Goal: Task Accomplishment & Management: Manage account settings

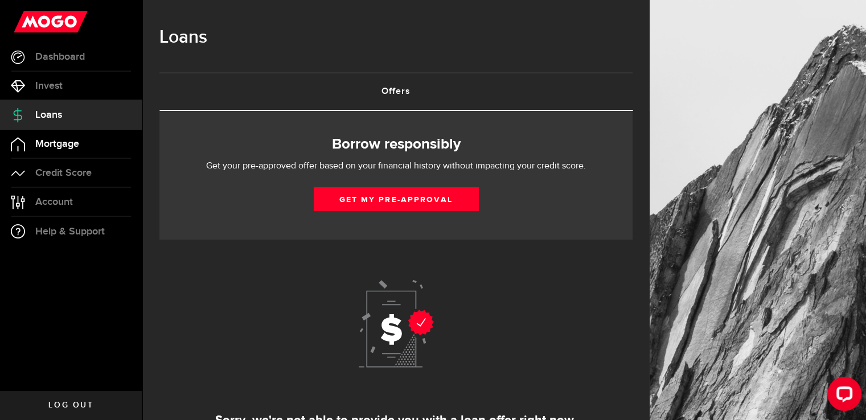
click at [43, 146] on span "Mortgage" at bounding box center [57, 144] width 44 height 10
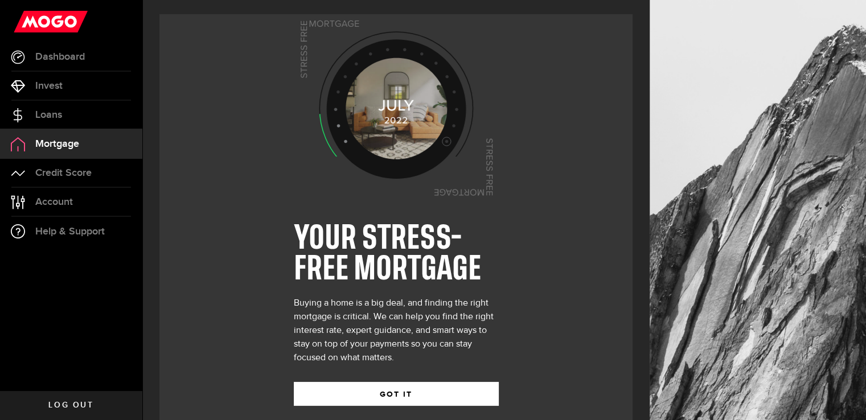
scroll to position [19, 0]
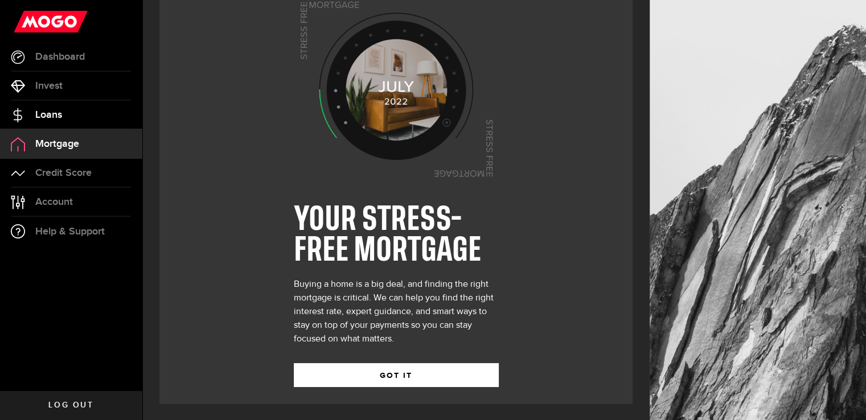
click at [39, 114] on span "Loans" at bounding box center [48, 115] width 27 height 10
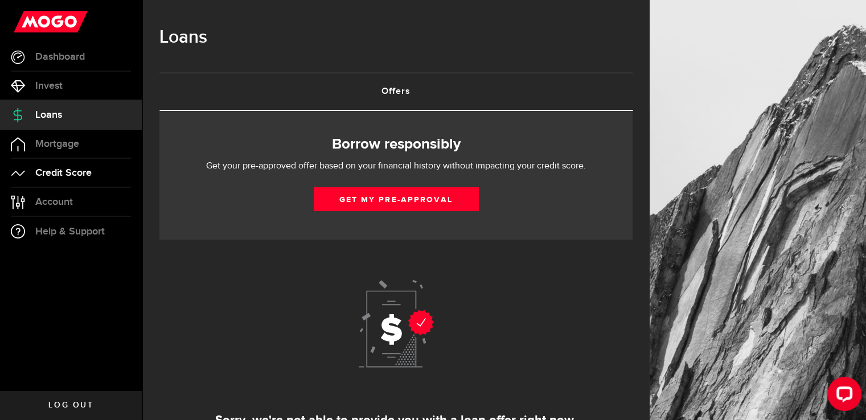
click at [51, 170] on span "Credit Score" at bounding box center [63, 173] width 56 height 10
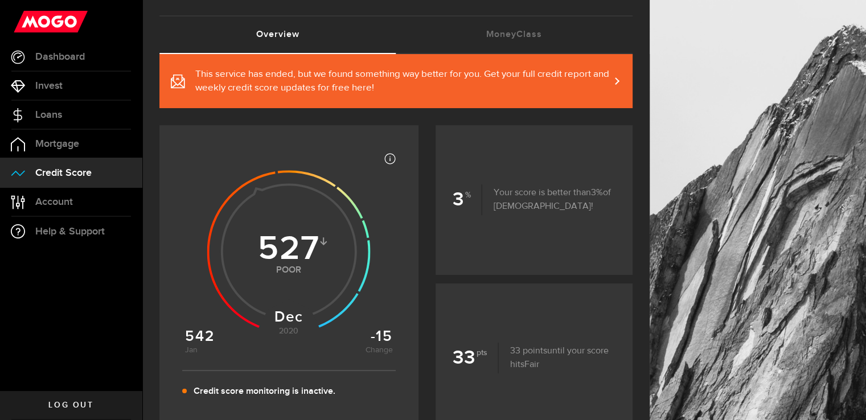
scroll to position [114, 0]
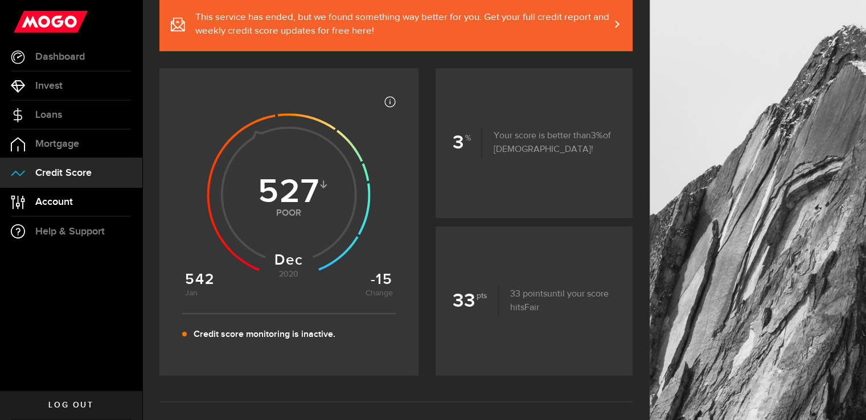
click at [46, 203] on span "Account" at bounding box center [54, 202] width 38 height 10
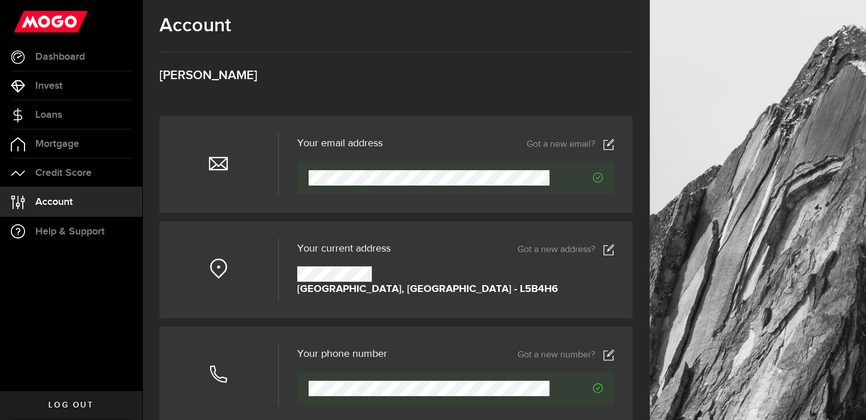
scroll to position [114, 0]
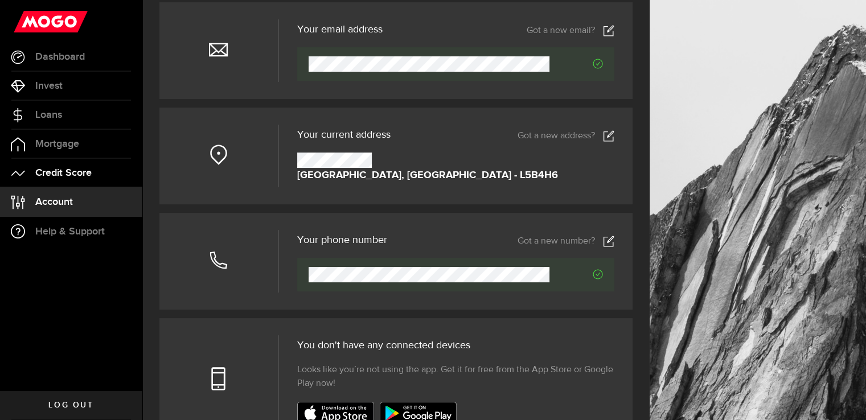
click at [59, 175] on span "Credit Score" at bounding box center [63, 173] width 56 height 10
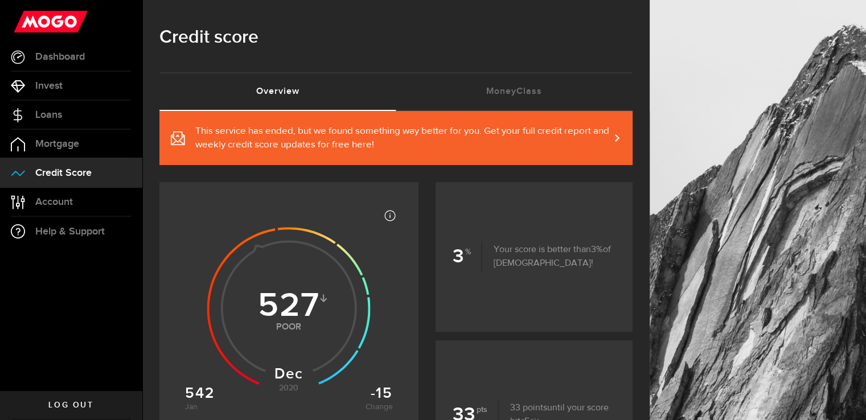
click at [622, 134] on link "This service has ended, but we found something way better for you. Get your ful…" at bounding box center [395, 138] width 473 height 54
click at [512, 94] on link "MoneyClass (requires attention)" at bounding box center [514, 91] width 237 height 36
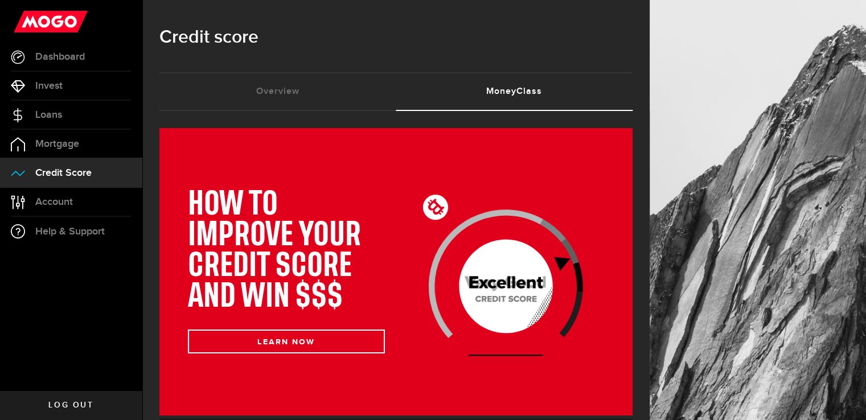
click at [74, 188] on link "Account Compte" at bounding box center [71, 202] width 142 height 28
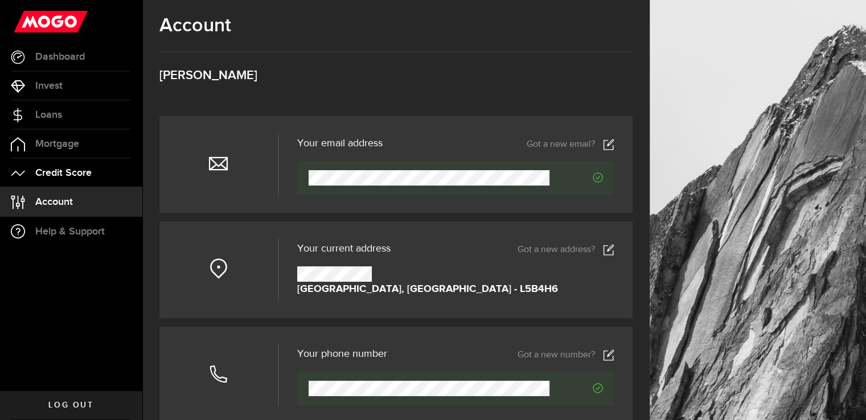
click at [83, 174] on span "Credit Score" at bounding box center [63, 173] width 56 height 10
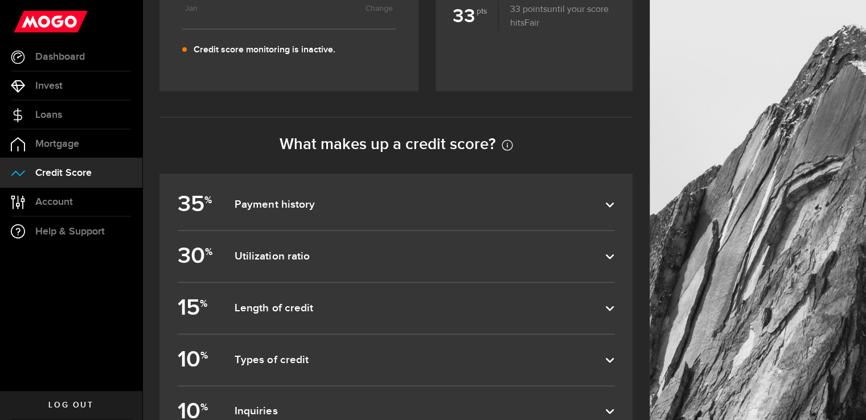
scroll to position [513, 0]
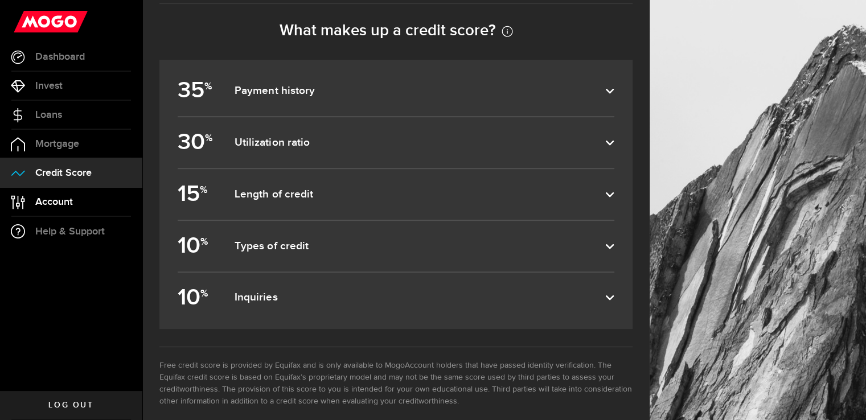
click at [43, 206] on span "Account" at bounding box center [54, 202] width 38 height 10
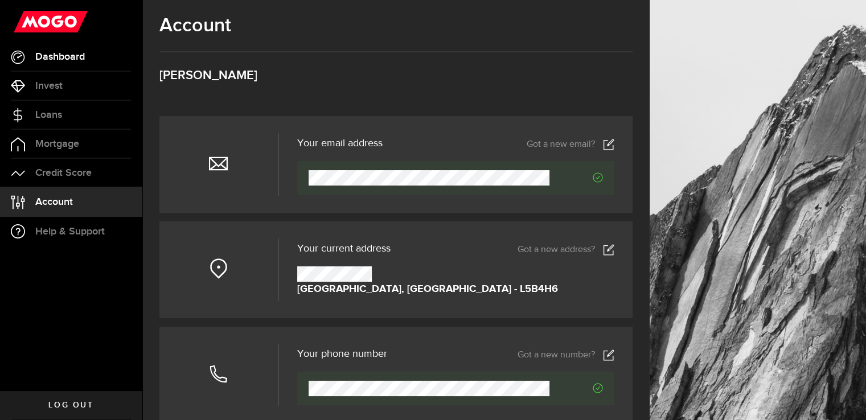
click at [59, 59] on span "Dashboard" at bounding box center [60, 57] width 50 height 10
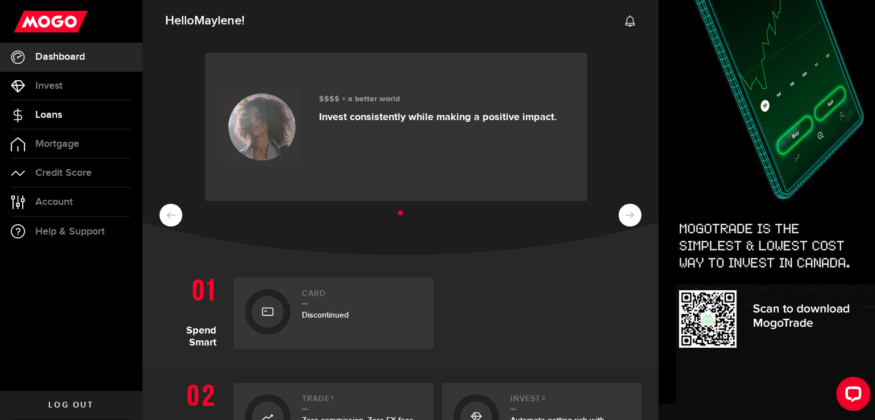
click at [43, 112] on span "Loans" at bounding box center [48, 115] width 27 height 10
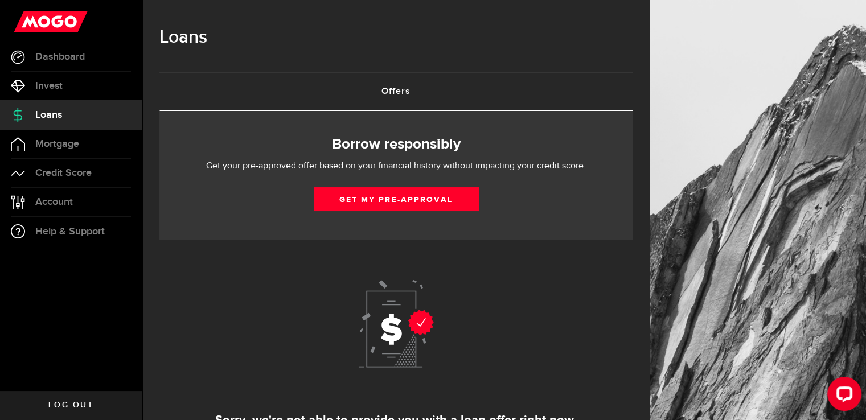
scroll to position [114, 0]
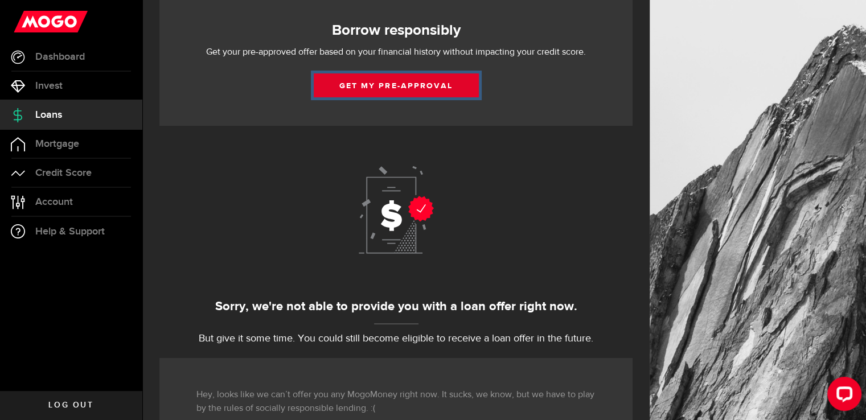
click at [400, 78] on button "Get my pre-approval" at bounding box center [396, 85] width 165 height 24
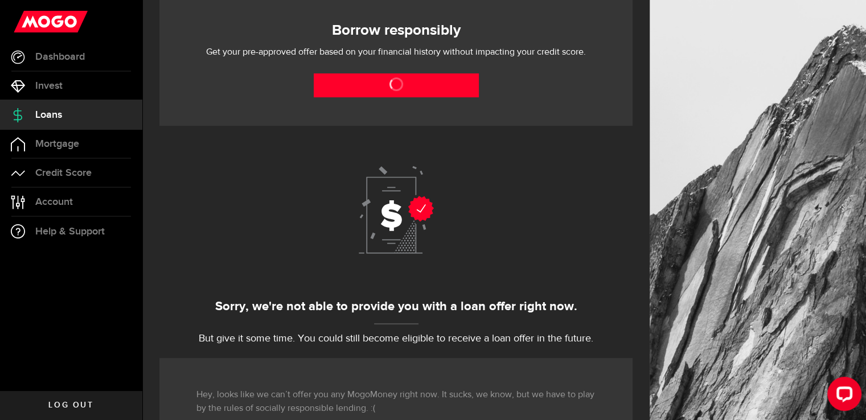
scroll to position [0, 0]
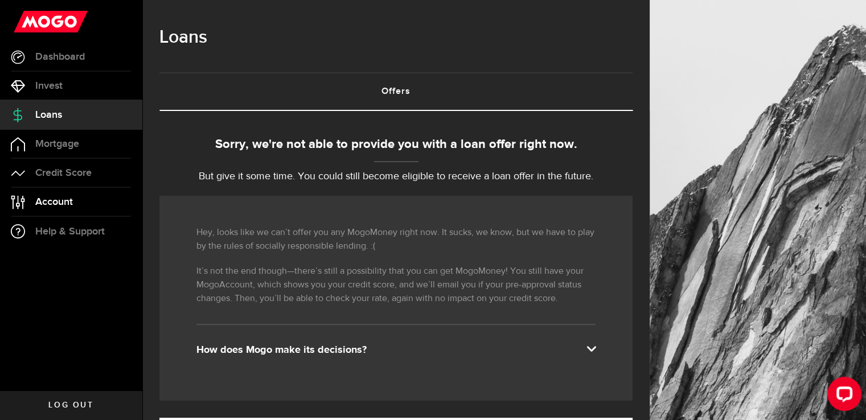
click at [52, 203] on span "Account" at bounding box center [54, 202] width 38 height 10
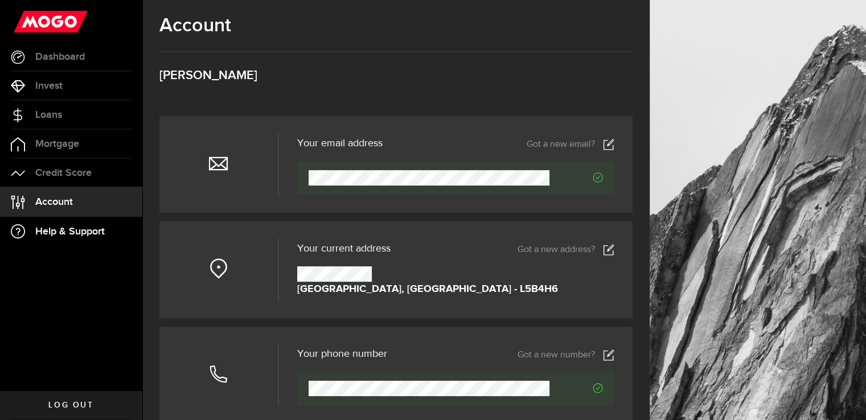
click at [58, 228] on span "Help & Support" at bounding box center [69, 232] width 69 height 10
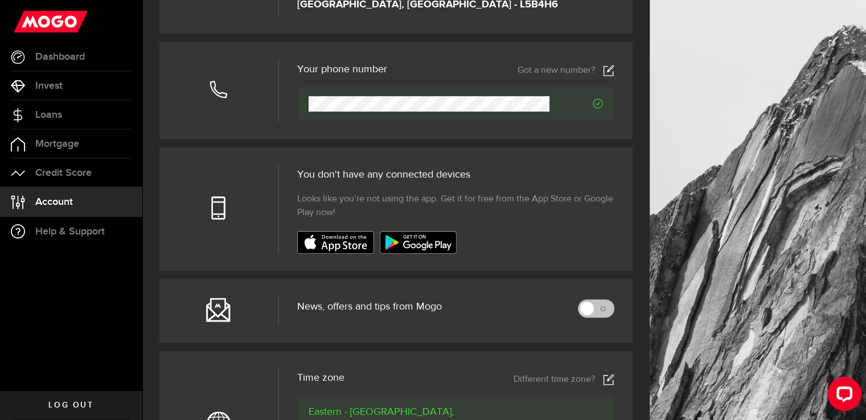
scroll to position [342, 0]
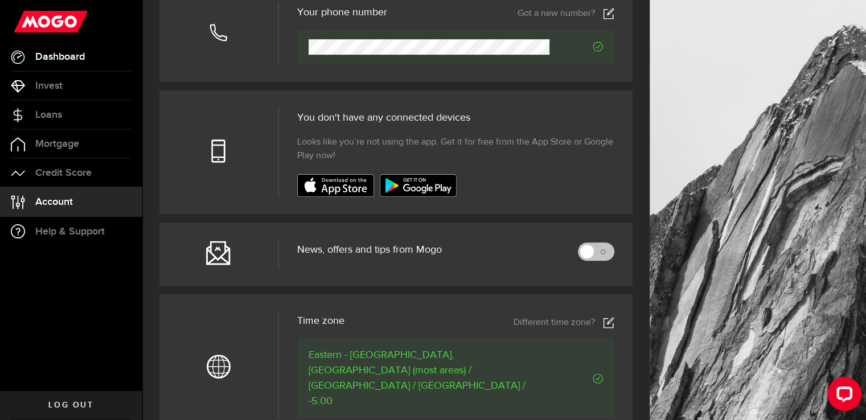
click at [69, 49] on link "Dashboard" at bounding box center [71, 57] width 142 height 28
